Goal: Communication & Community: Answer question/provide support

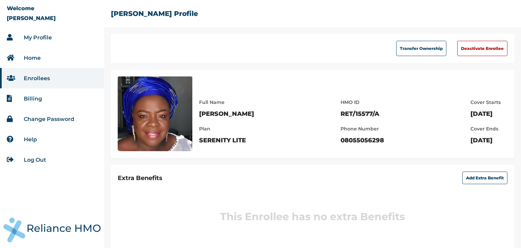
scroll to position [13, 0]
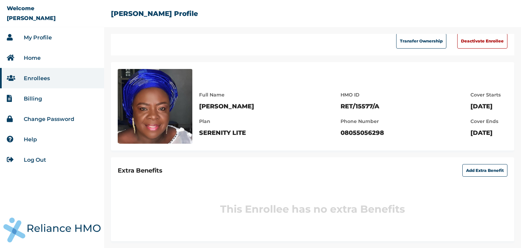
click at [28, 37] on link "My Profile" at bounding box center [38, 37] width 28 height 6
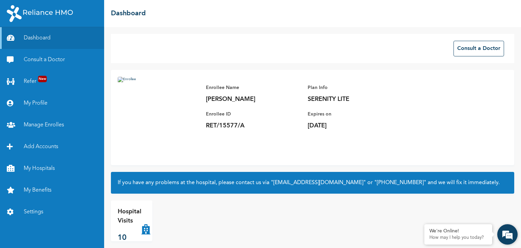
click at [497, 230] on div "We're Online! How may I help you today?" at bounding box center [507, 234] width 20 height 20
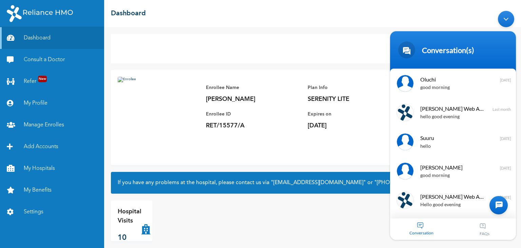
click at [497, 201] on div at bounding box center [498, 204] width 18 height 18
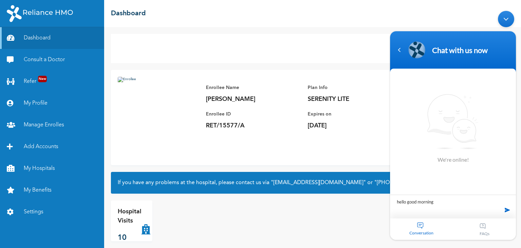
type textarea "hello good morning"
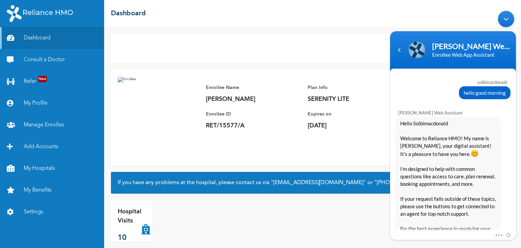
click at [475, 167] on span "Hello Soibimacdonald Welcome to Reliance HMO! My name is Naomi, your digital as…" at bounding box center [448, 190] width 96 height 142
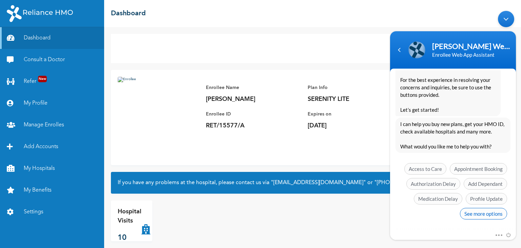
click at [484, 210] on span "See more options" at bounding box center [483, 213] width 47 height 12
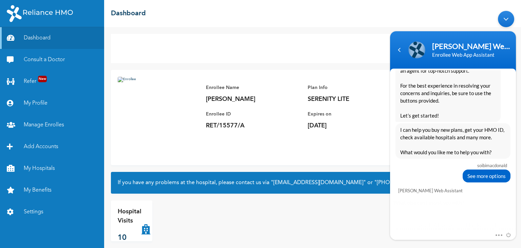
scroll to position [198, 0]
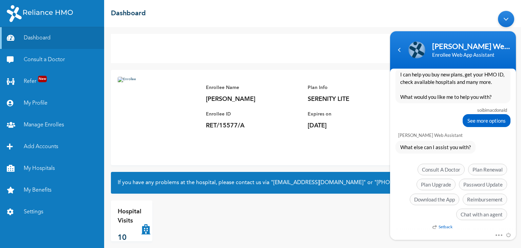
click at [484, 210] on span "Chat with an agent" at bounding box center [481, 214] width 51 height 12
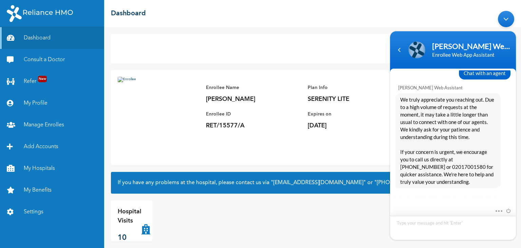
scroll to position [331, 0]
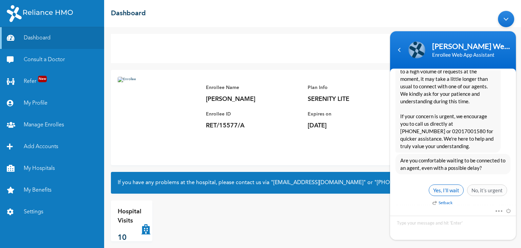
click at [446, 192] on span "Yes, I’ll wait" at bounding box center [446, 190] width 35 height 12
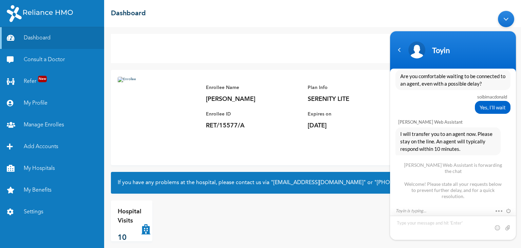
scroll to position [454, 0]
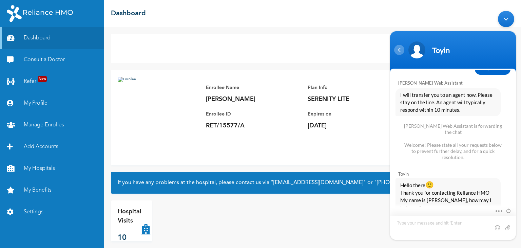
click at [401, 50] on div "Navigation go back" at bounding box center [399, 49] width 10 height 10
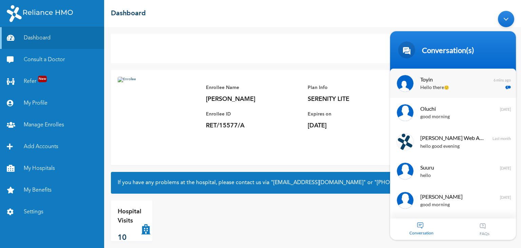
click at [428, 82] on span "Toyin" at bounding box center [452, 78] width 64 height 9
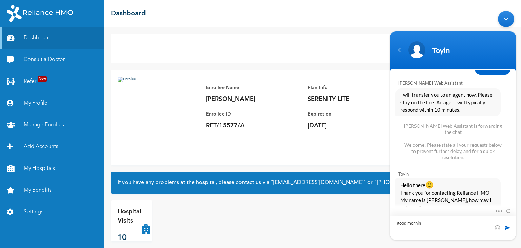
type textarea "good morning"
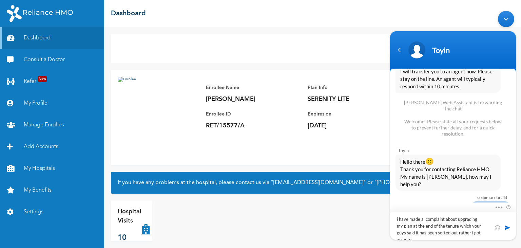
scroll to position [0, 0]
type textarea "i have made a complaint about upgrading my plan at the end of the tenure which …"
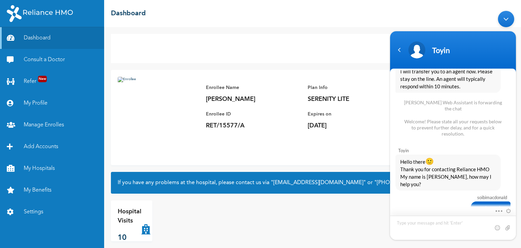
scroll to position [514, 0]
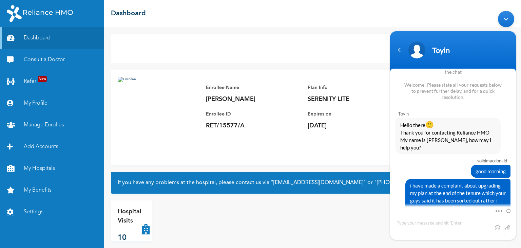
click at [37, 211] on link "Settings" at bounding box center [52, 212] width 104 height 22
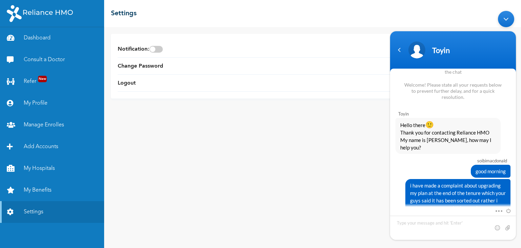
click at [504, 18] on div "Minimize live chat window" at bounding box center [506, 19] width 16 height 16
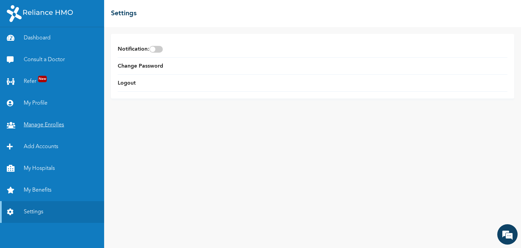
click at [43, 125] on link "Manage Enrolles" at bounding box center [52, 125] width 104 height 22
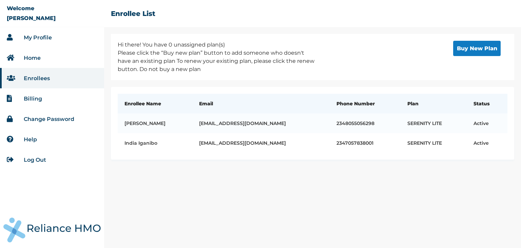
click at [34, 98] on link "Billing" at bounding box center [33, 98] width 18 height 6
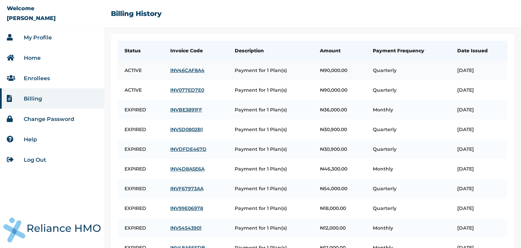
click at [187, 69] on link "INV46CAF8A4" at bounding box center [195, 70] width 51 height 6
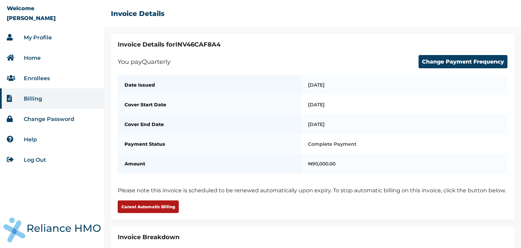
click at [135, 210] on button "Cancel Automatic Billing" at bounding box center [148, 206] width 61 height 13
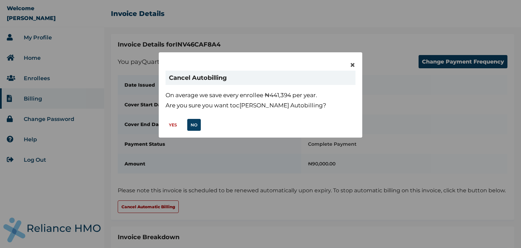
click at [172, 128] on button "YES" at bounding box center [172, 125] width 15 height 12
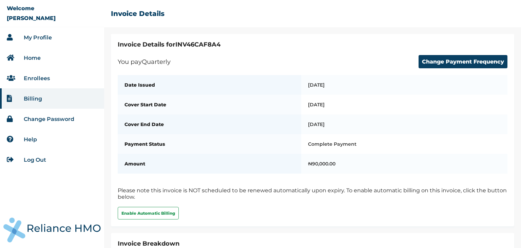
click at [35, 35] on link "My Profile" at bounding box center [38, 37] width 28 height 6
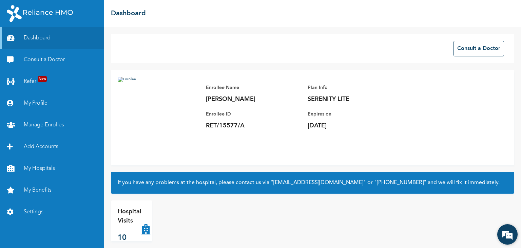
click at [504, 235] on em at bounding box center [507, 234] width 18 height 18
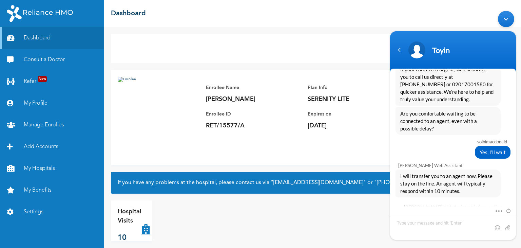
scroll to position [514, 0]
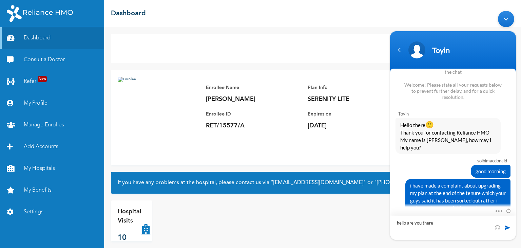
type textarea "hello are you there"
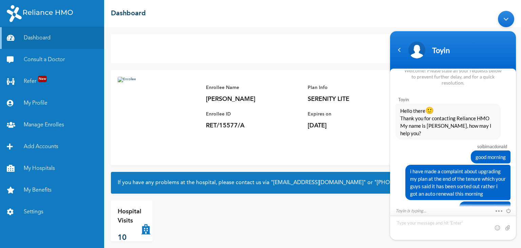
scroll to position [552, 0]
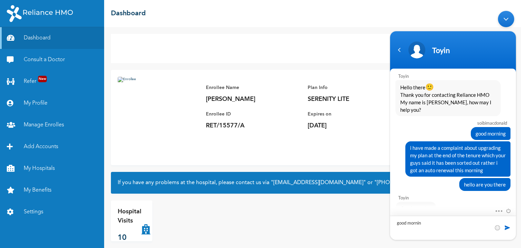
type textarea "good morning"
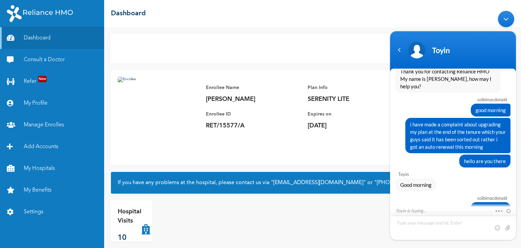
scroll to position [599, 0]
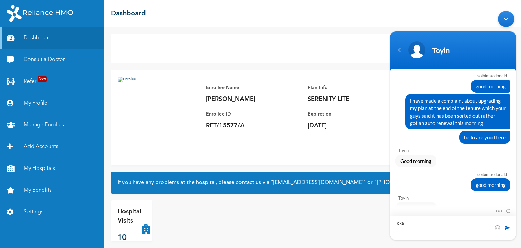
type textarea "okay"
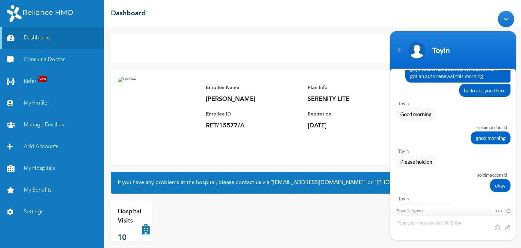
scroll to position [660, 0]
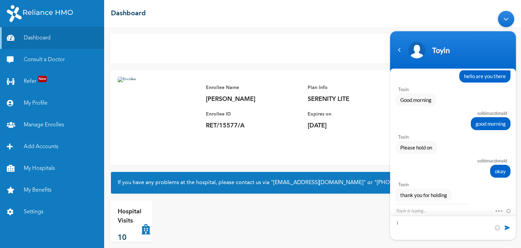
type textarea "i"
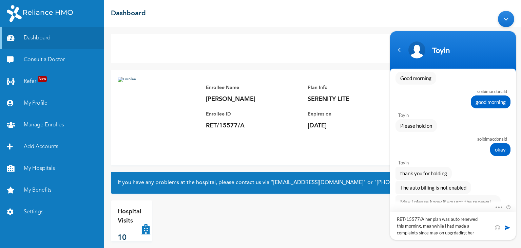
click at [433, 233] on textarea "RET/15577/A her plan was auto renewed this morning, meanwhile i had made a comp…" at bounding box center [453, 225] width 126 height 28
click at [450, 231] on textarea "RET/15577/A her plan was auto renewed this morning, meanwhile i had made a comp…" at bounding box center [453, 225] width 126 height 28
type textarea "RET/15577/A her plan was auto renewed this morning, meanwhile i had made a comp…"
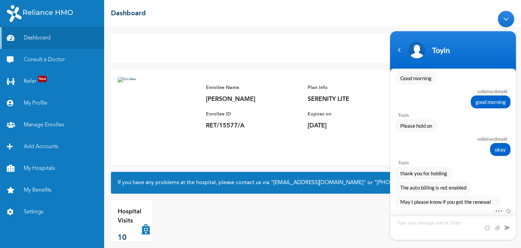
scroll to position [728, 0]
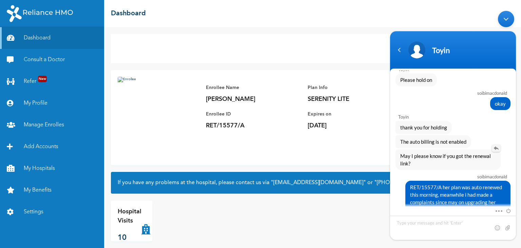
click at [497, 144] on em at bounding box center [496, 147] width 9 height 7
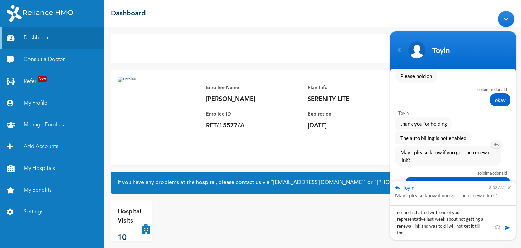
scroll to position [0, 0]
type textarea "no, and i chatted with one of your representative last week about not getting a…"
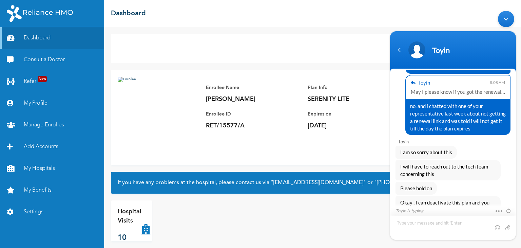
scroll to position [892, 0]
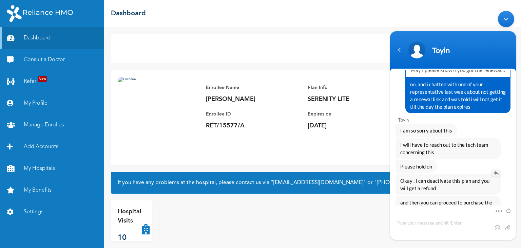
click at [495, 169] on em at bounding box center [496, 172] width 9 height 7
type textarea "please do that"
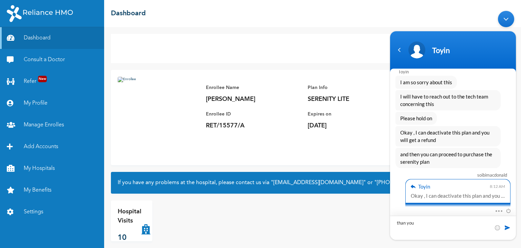
type textarea "than you"
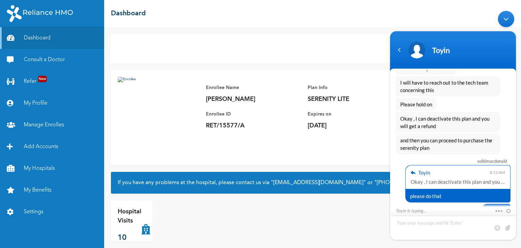
scroll to position [977, 0]
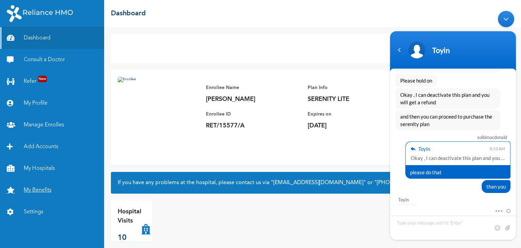
click at [47, 190] on link "My Benefits" at bounding box center [52, 190] width 104 height 22
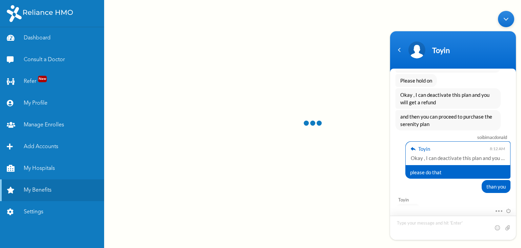
click at [412, 222] on textarea "Type your message and hit 'Enter'" at bounding box center [453, 227] width 126 height 24
type textarea "thank you"
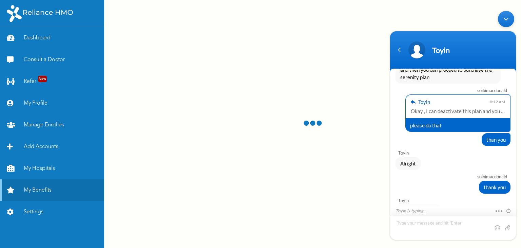
scroll to position [1061, 0]
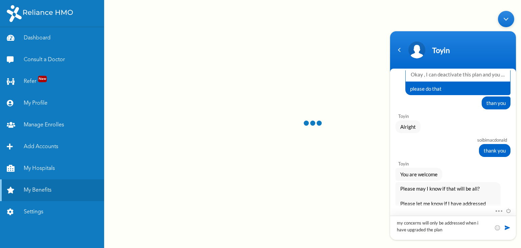
type textarea "my concerns will only be addressed when i have upgraded the plan"
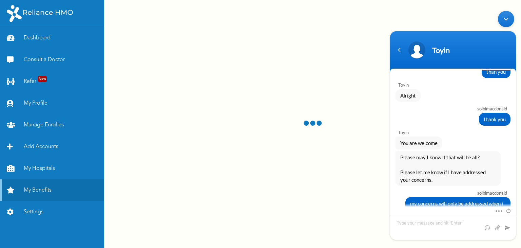
click at [34, 103] on link "My Profile" at bounding box center [52, 103] width 104 height 22
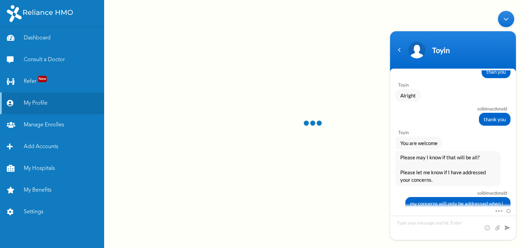
click at [508, 20] on div "Minimize live chat window" at bounding box center [506, 19] width 16 height 16
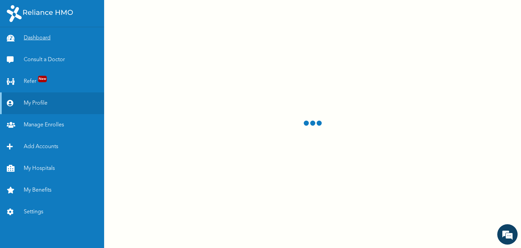
click at [32, 41] on link "Dashboard" at bounding box center [52, 38] width 104 height 22
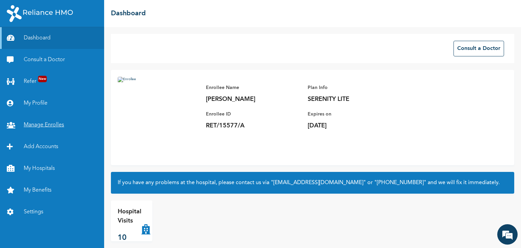
click at [47, 124] on link "Manage Enrolles" at bounding box center [52, 125] width 104 height 22
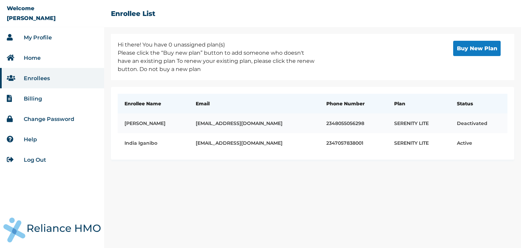
click at [361, 122] on td "2348055056298" at bounding box center [352, 123] width 67 height 20
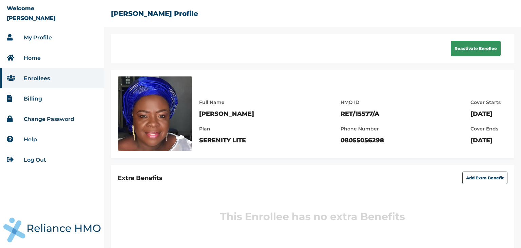
click at [472, 51] on button "Reactivate Enrollee" at bounding box center [476, 48] width 50 height 15
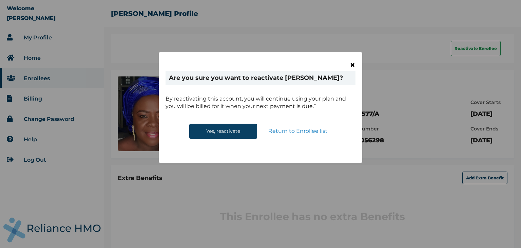
click at [352, 64] on span "×" at bounding box center [353, 65] width 6 height 12
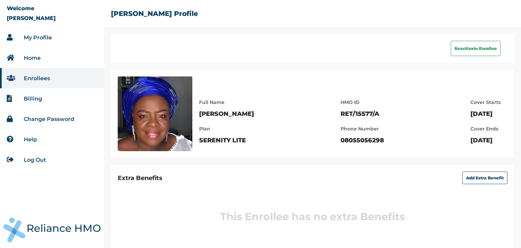
click at [32, 36] on link "My Profile" at bounding box center [38, 37] width 28 height 6
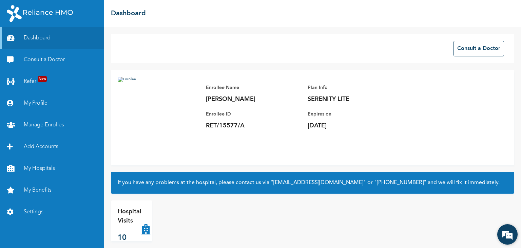
click at [507, 234] on em at bounding box center [507, 234] width 18 height 18
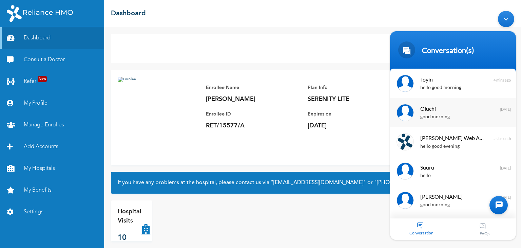
click at [431, 109] on span "Oluchi" at bounding box center [452, 107] width 64 height 9
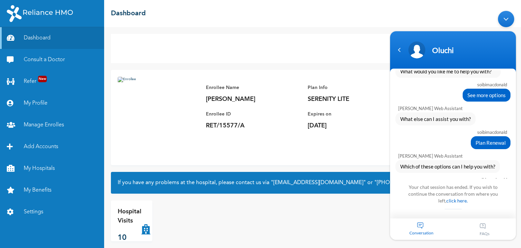
scroll to position [222, 0]
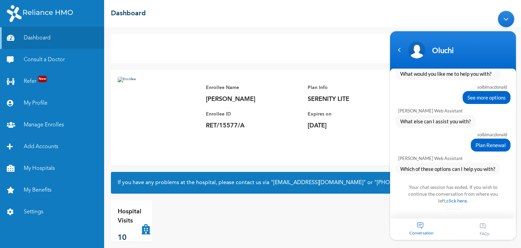
click at [515, 106] on body "Oluchi soibimacdonald good morning [PERSON_NAME] Enrollee Web Assistant Hello S…" at bounding box center [453, 124] width 133 height 235
click at [515, 104] on div "soibimacdonald good morning [PERSON_NAME] Enrollee Web Assistant Hello Soibimac…" at bounding box center [453, 124] width 126 height 108
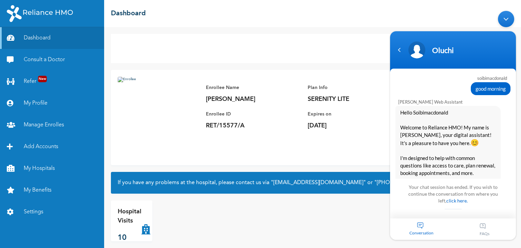
click at [305, 233] on div "Hospital Visits 10" at bounding box center [312, 220] width 403 height 41
click at [395, 52] on div "Navigation go back" at bounding box center [399, 49] width 10 height 10
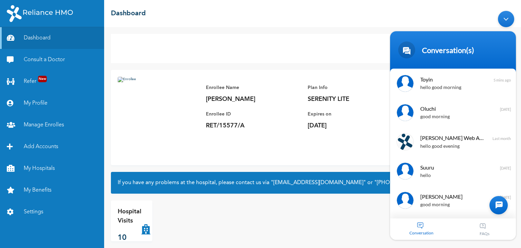
click at [503, 19] on div "Minimize live chat window" at bounding box center [506, 19] width 16 height 16
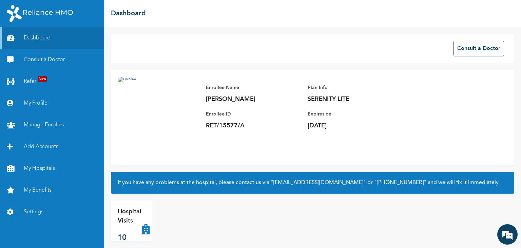
click at [49, 126] on link "Manage Enrolles" at bounding box center [52, 125] width 104 height 22
